Goal: Information Seeking & Learning: Find specific fact

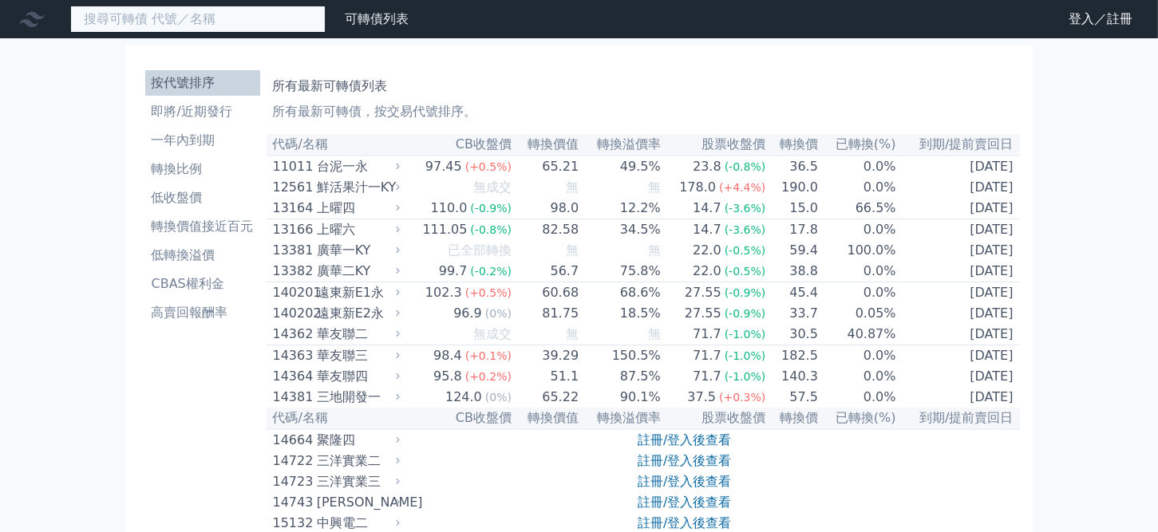
click at [179, 30] on input at bounding box center [197, 19] width 255 height 27
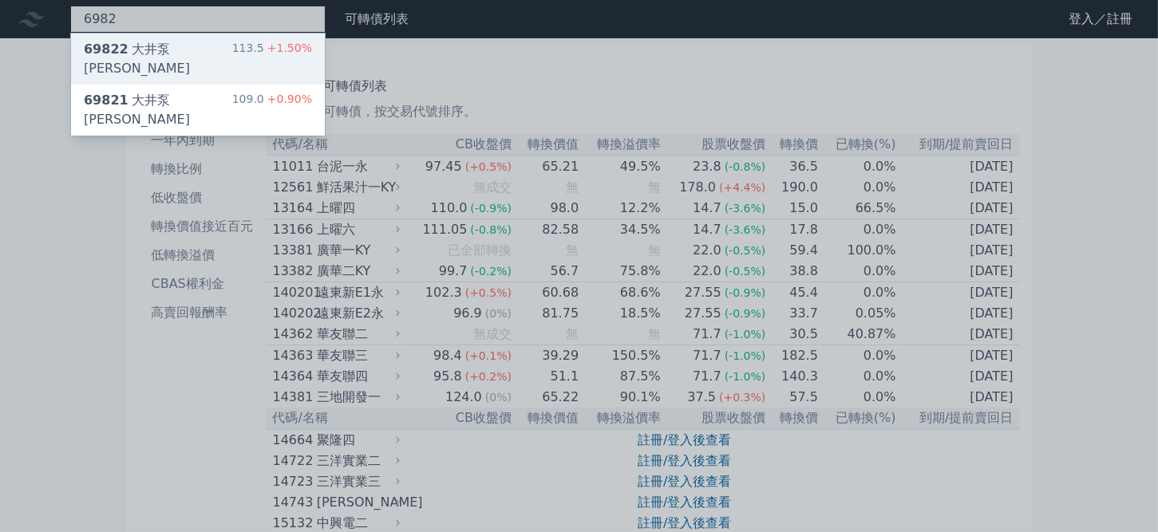
type input "6982"
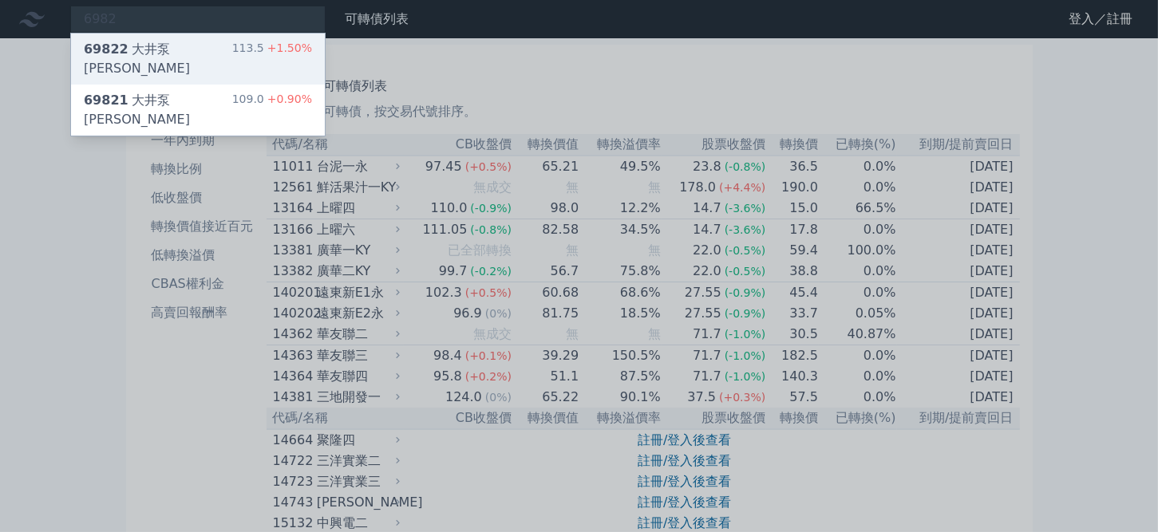
click at [163, 57] on div "69822 大井泵[PERSON_NAME]" at bounding box center [158, 59] width 148 height 38
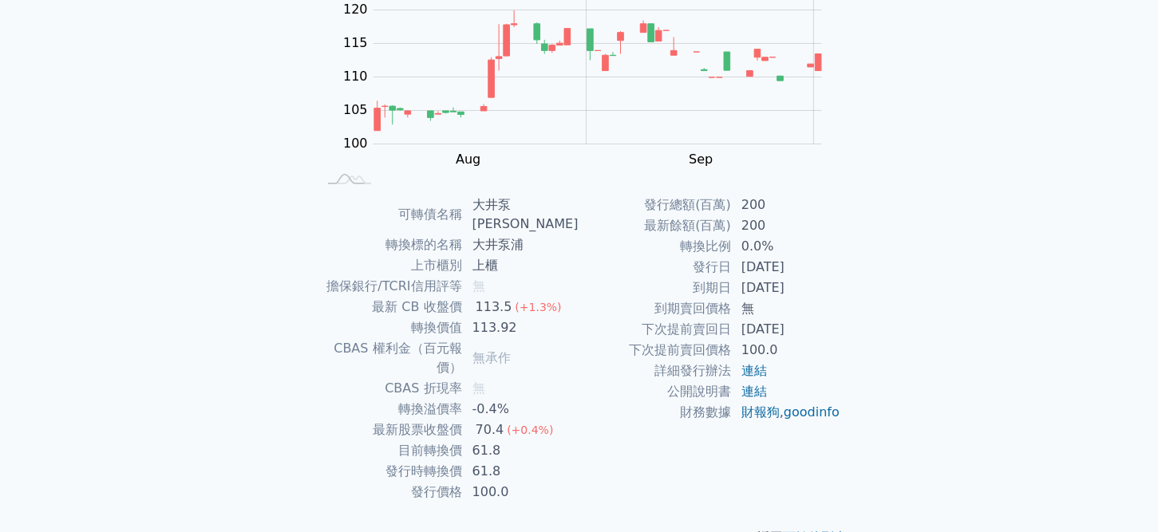
scroll to position [206, 0]
drag, startPoint x: 480, startPoint y: 201, endPoint x: 528, endPoint y: 198, distance: 48.0
click at [528, 198] on td "大井泵[PERSON_NAME]" at bounding box center [521, 213] width 117 height 40
copy td "大井泵浦"
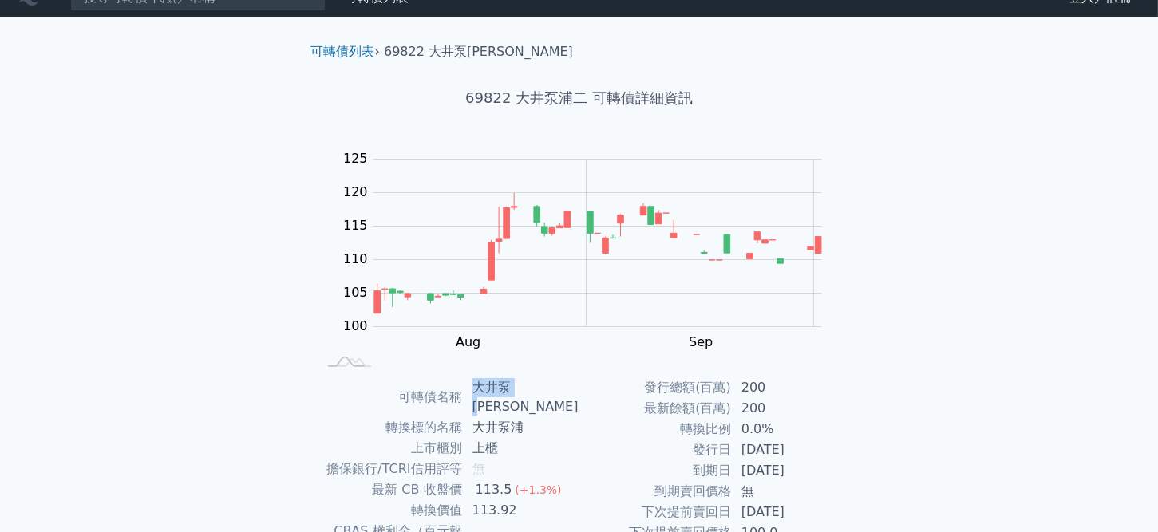
scroll to position [0, 0]
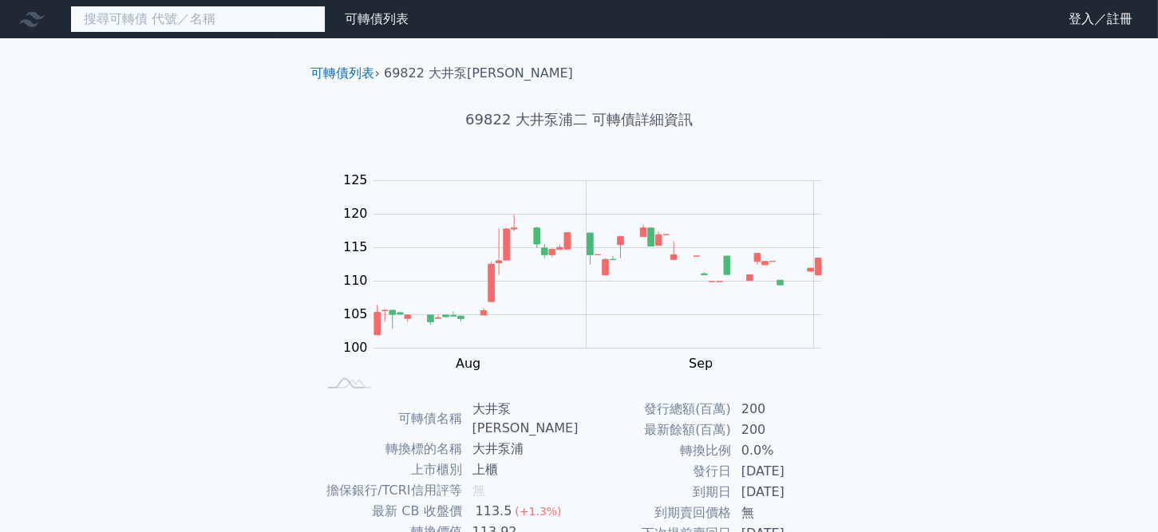
click at [184, 22] on input at bounding box center [197, 19] width 255 height 27
paste input "大井泵浦"
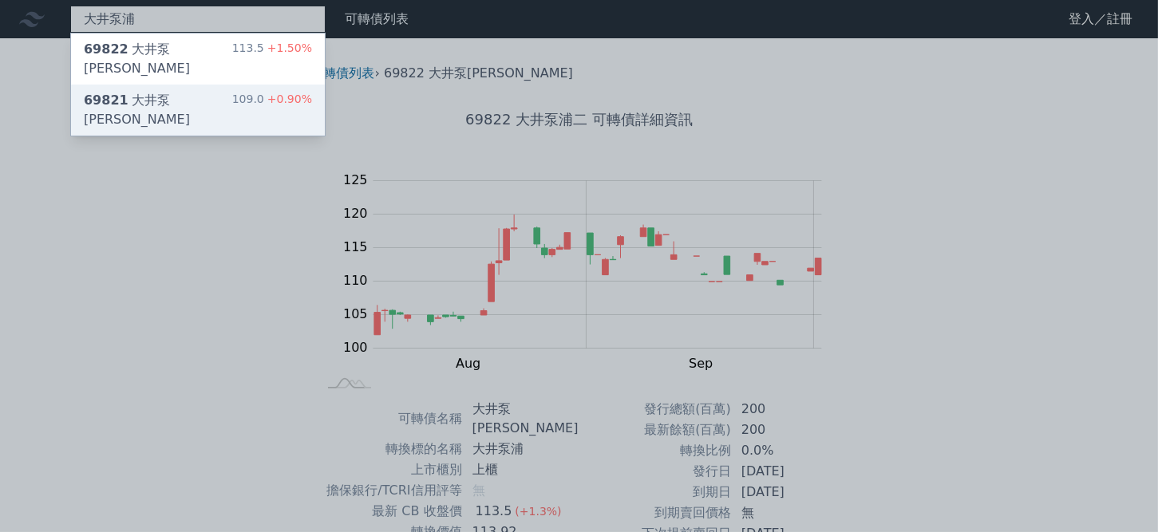
type input "大井泵浦"
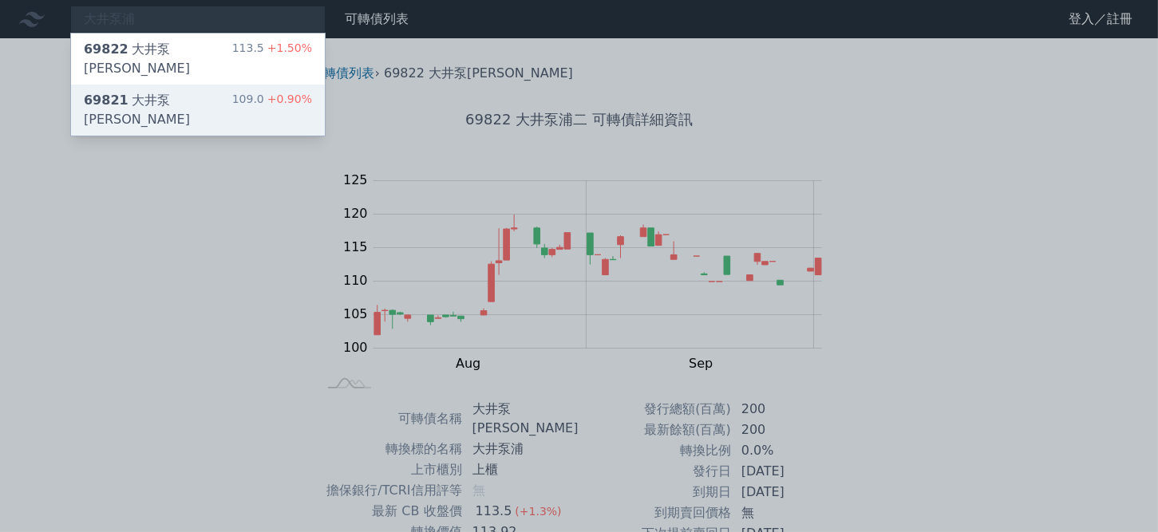
click at [164, 91] on div "69821 [PERSON_NAME]" at bounding box center [158, 110] width 148 height 38
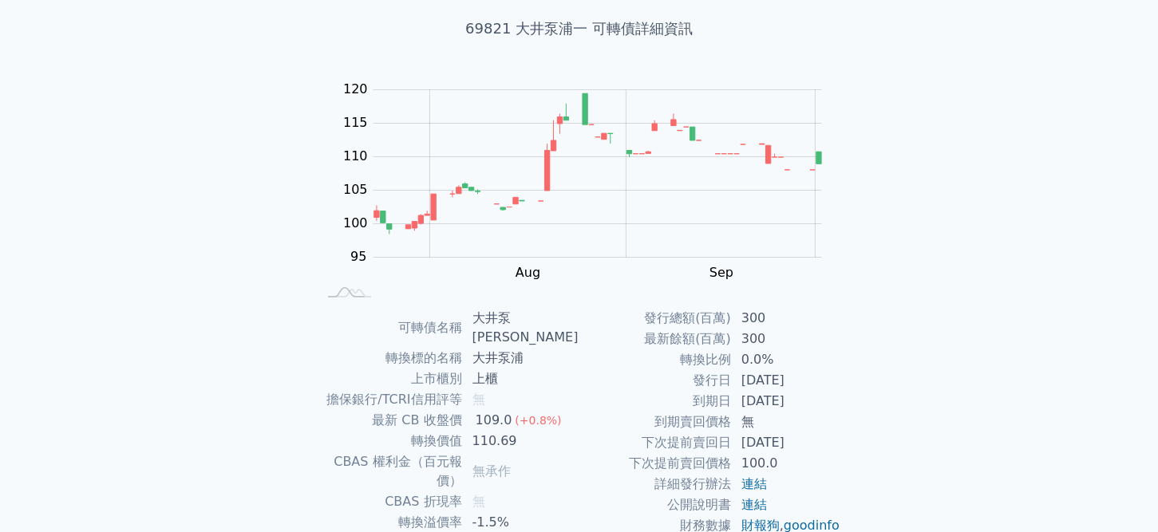
scroll to position [206, 0]
